Goal: Information Seeking & Learning: Learn about a topic

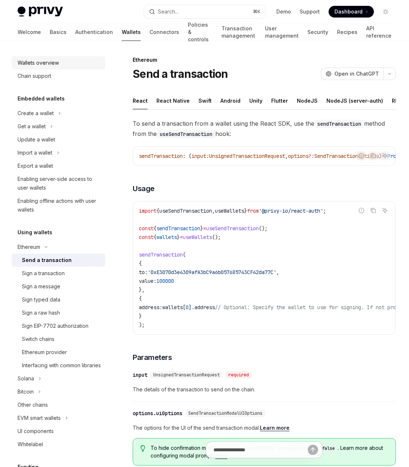
click at [52, 60] on div "Wallets overview" at bounding box center [38, 62] width 41 height 9
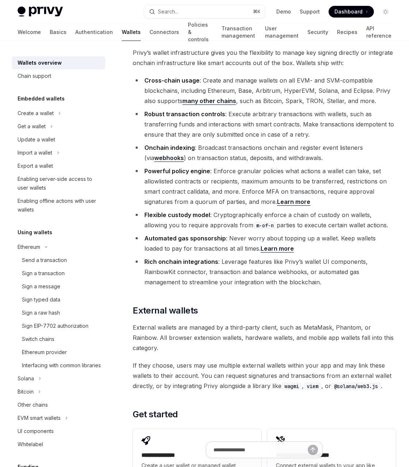
scroll to position [997, 0]
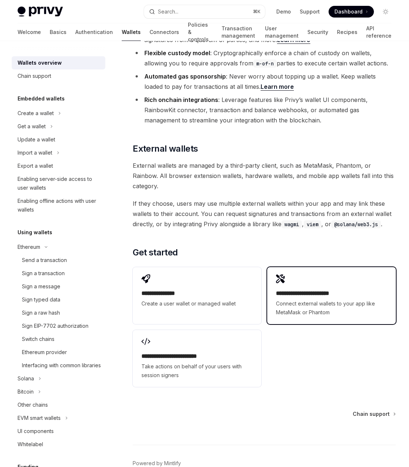
click at [279, 274] on icon at bounding box center [280, 278] width 9 height 9
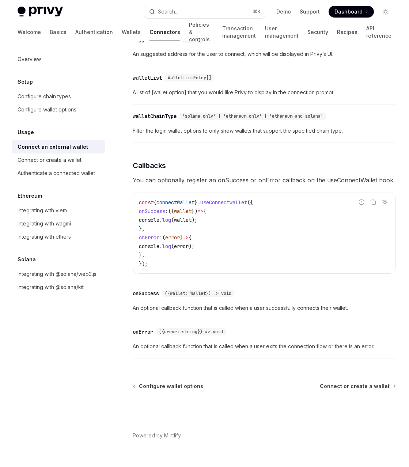
scroll to position [332, 0]
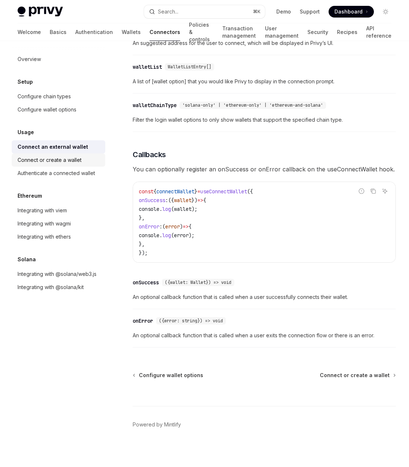
click at [74, 161] on div "Connect or create a wallet" at bounding box center [50, 160] width 64 height 9
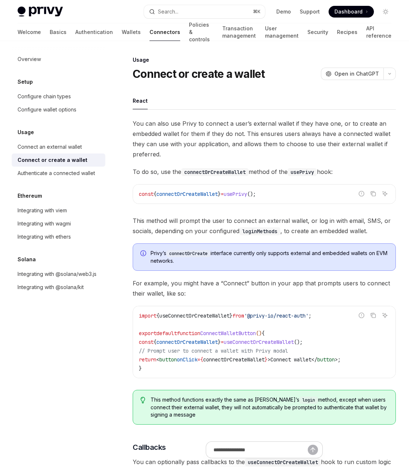
click at [299, 161] on div "You can also use Privy to connect a user’s external wallet if they have one, or…" at bounding box center [264, 409] width 263 height 583
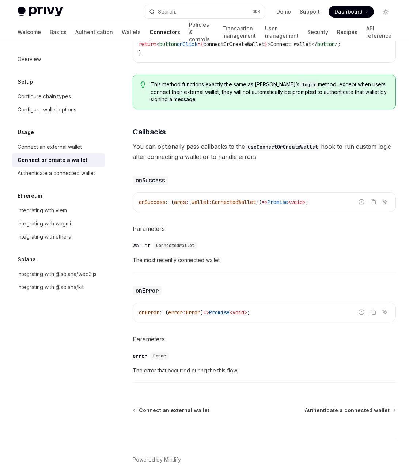
scroll to position [324, 0]
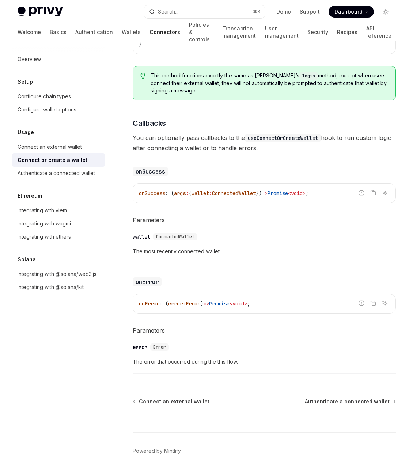
click at [296, 230] on div "​ wallet ConnectedWallet The most recently connected wallet." at bounding box center [264, 246] width 263 height 35
click at [305, 224] on h5 "Parameters" at bounding box center [264, 220] width 263 height 10
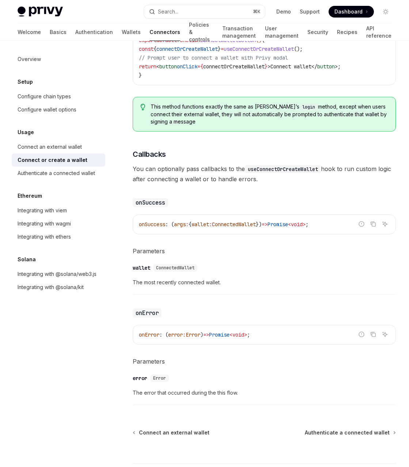
scroll to position [292, 0]
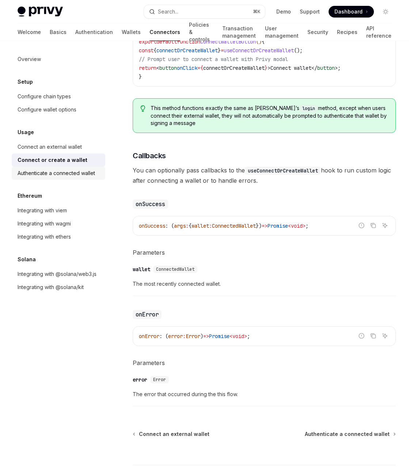
click at [70, 174] on div "Authenticate a connected wallet" at bounding box center [56, 173] width 77 height 9
type textarea "*"
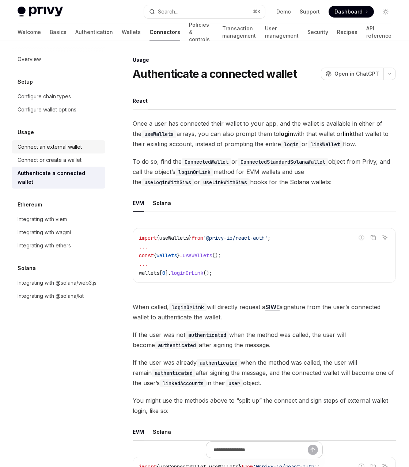
click at [63, 145] on div "Connect an external wallet" at bounding box center [50, 146] width 64 height 9
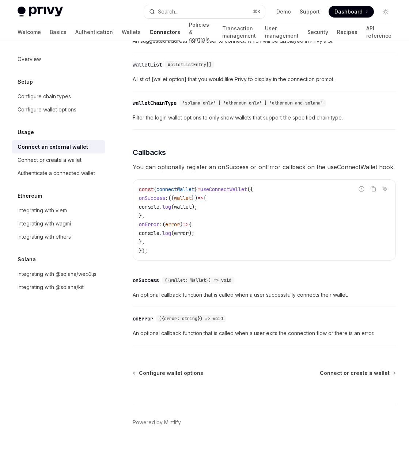
scroll to position [337, 0]
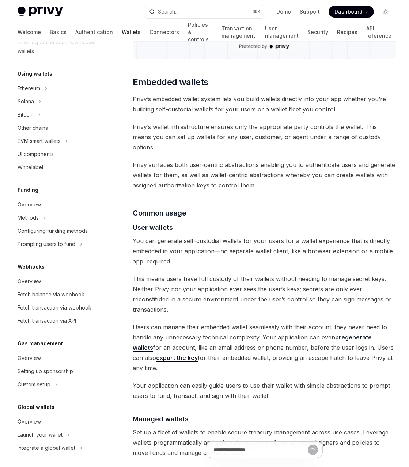
scroll to position [161, 0]
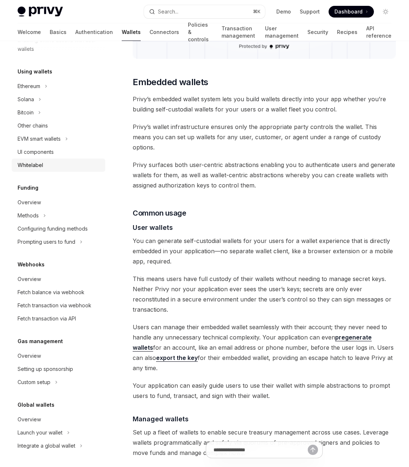
click at [71, 165] on div "Whitelabel" at bounding box center [59, 165] width 83 height 9
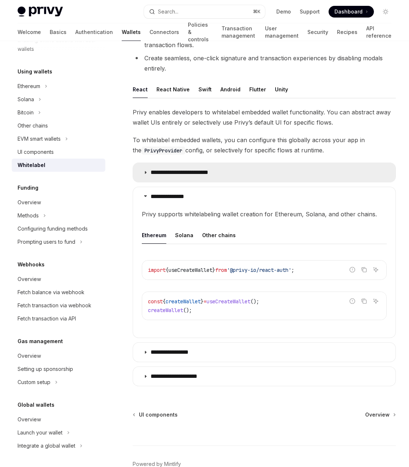
scroll to position [132, 0]
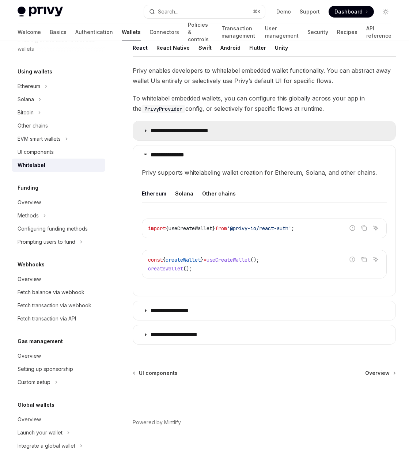
click at [193, 134] on summary "**********" at bounding box center [264, 130] width 262 height 19
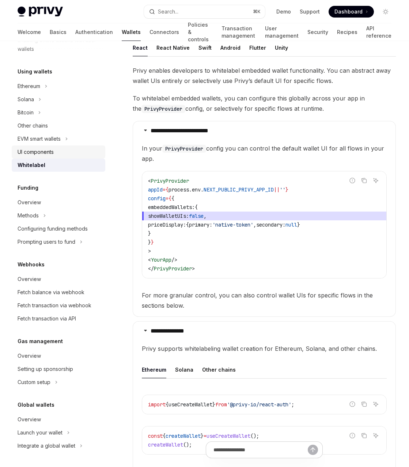
click at [84, 149] on div "UI components" at bounding box center [59, 152] width 83 height 9
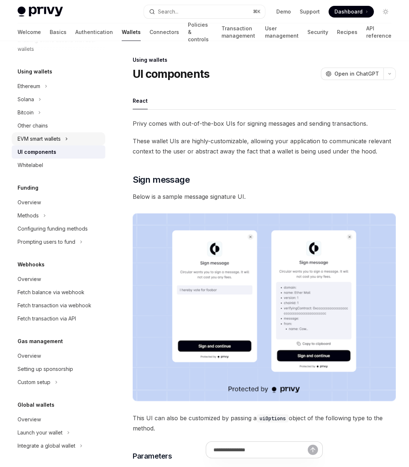
click at [84, 138] on button "EVM smart wallets" at bounding box center [59, 138] width 94 height 13
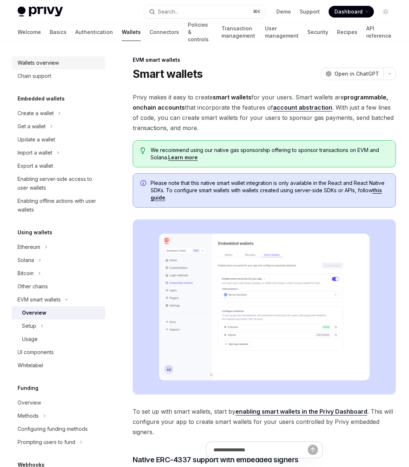
click at [74, 65] on div "Wallets overview" at bounding box center [59, 62] width 83 height 9
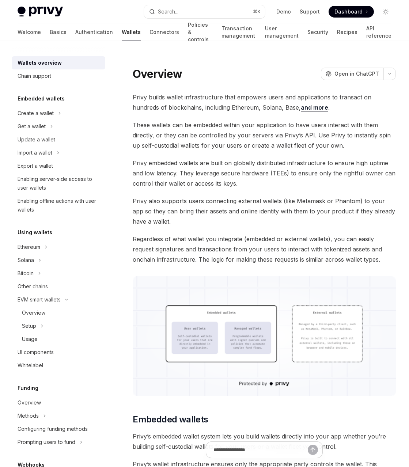
click at [66, 60] on div "Wallets overview" at bounding box center [59, 62] width 83 height 9
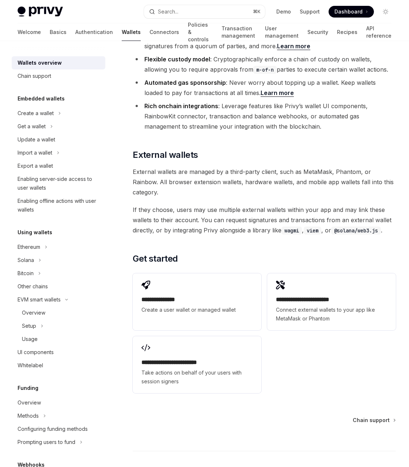
scroll to position [997, 0]
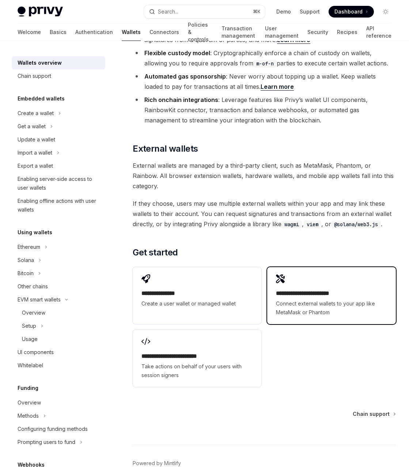
click at [284, 267] on div "**********" at bounding box center [331, 295] width 129 height 57
type textarea "*"
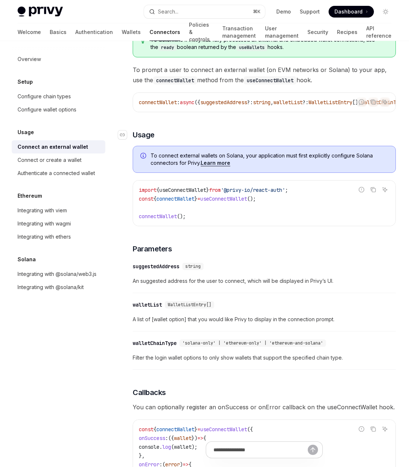
scroll to position [101, 0]
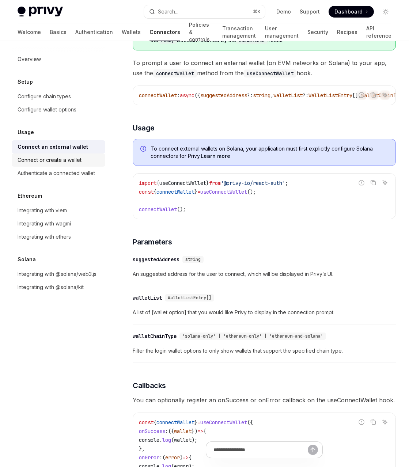
click at [70, 160] on div "Connect or create a wallet" at bounding box center [50, 160] width 64 height 9
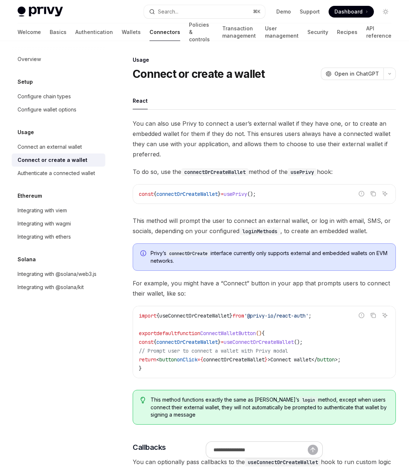
click at [282, 213] on div "You can also use Privy to connect a user’s external wallet if they have one, or…" at bounding box center [264, 409] width 263 height 583
click at [69, 211] on div "Integrating with viem" at bounding box center [59, 210] width 83 height 9
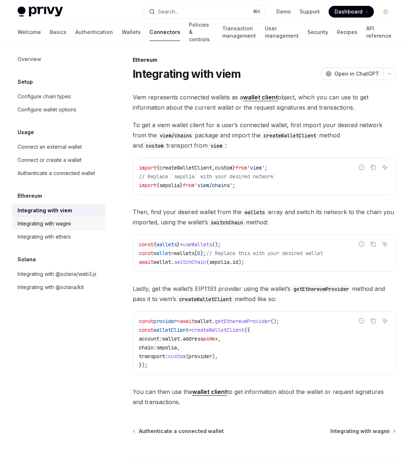
click at [69, 220] on div "Integrating with wagmi" at bounding box center [44, 223] width 53 height 9
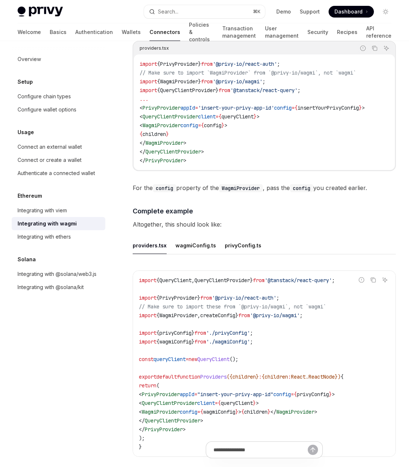
scroll to position [932, 0]
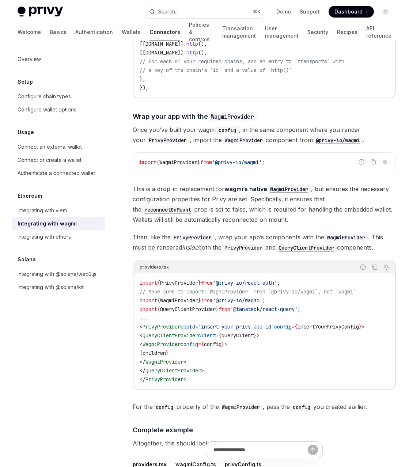
click at [280, 168] on div "Wagmi is a set of React hooks for interfacing with Ethereum wallets, allowing y…" at bounding box center [264, 271] width 263 height 2222
click at [69, 239] on div "Integrating with ethers" at bounding box center [44, 236] width 53 height 9
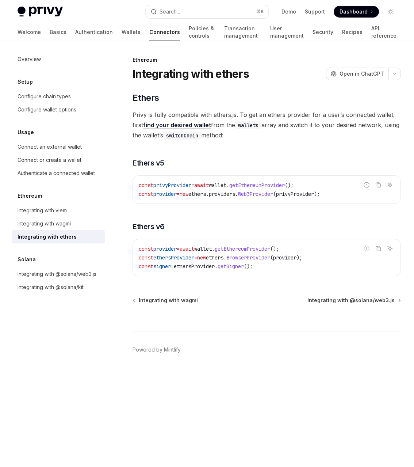
click at [249, 210] on div "​ Ethers Privy is fully compatible with ethers.js. To get an ethers provider fo…" at bounding box center [267, 184] width 269 height 184
type textarea "*"
